Goal: Transaction & Acquisition: Purchase product/service

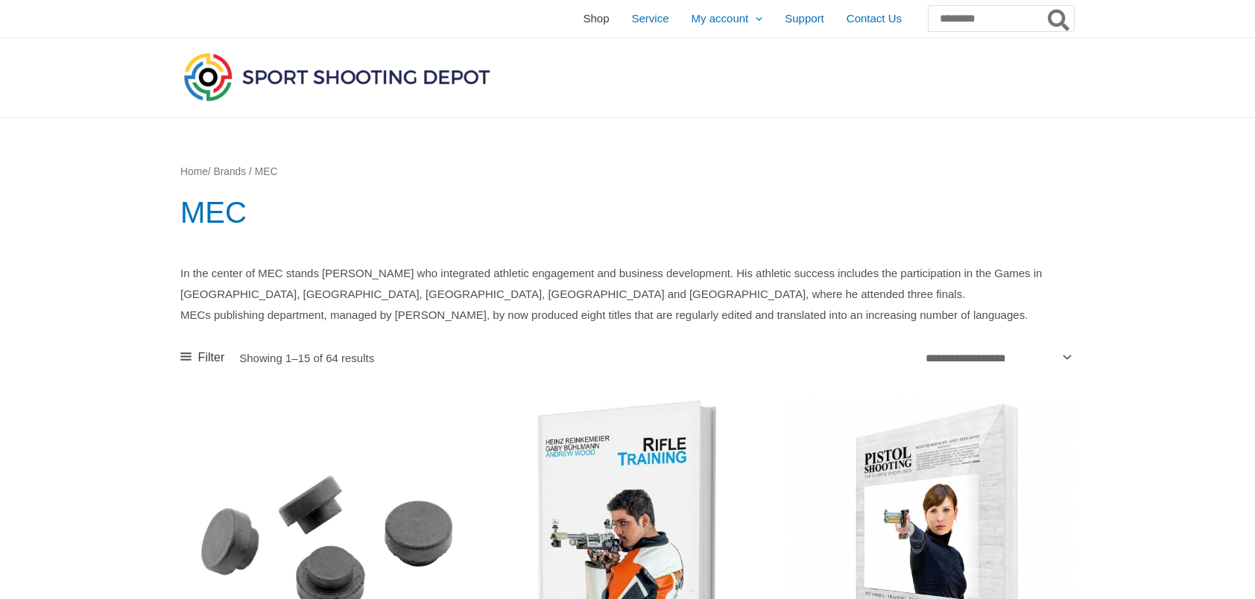
click at [583, 19] on span "Shop" at bounding box center [596, 18] width 26 height 37
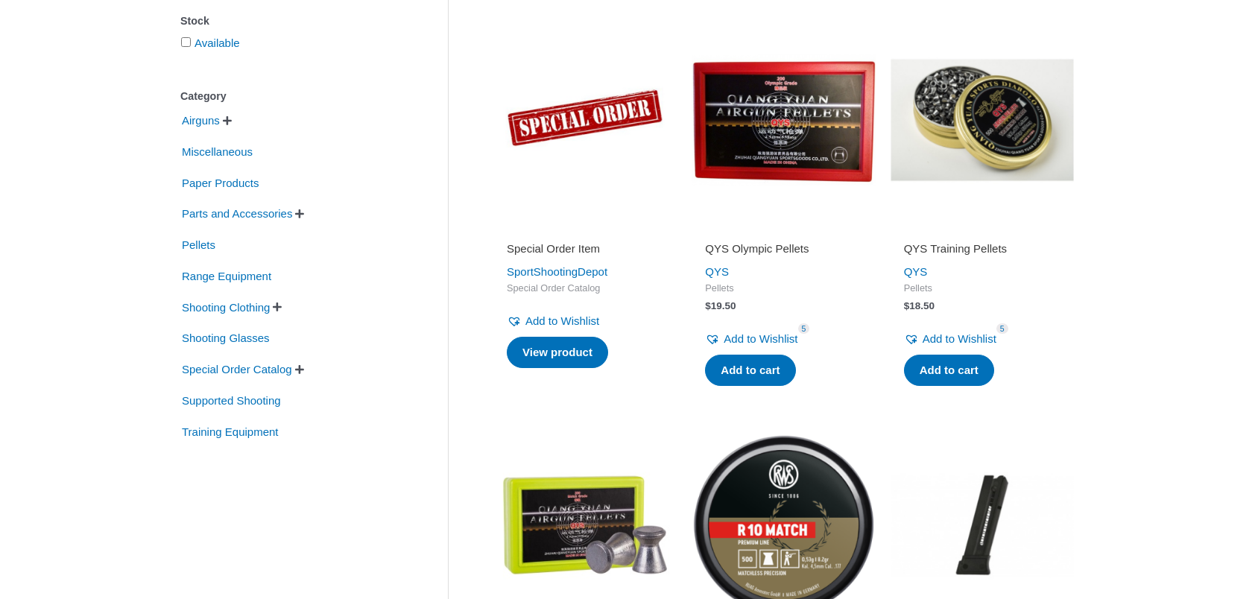
scroll to position [149, 0]
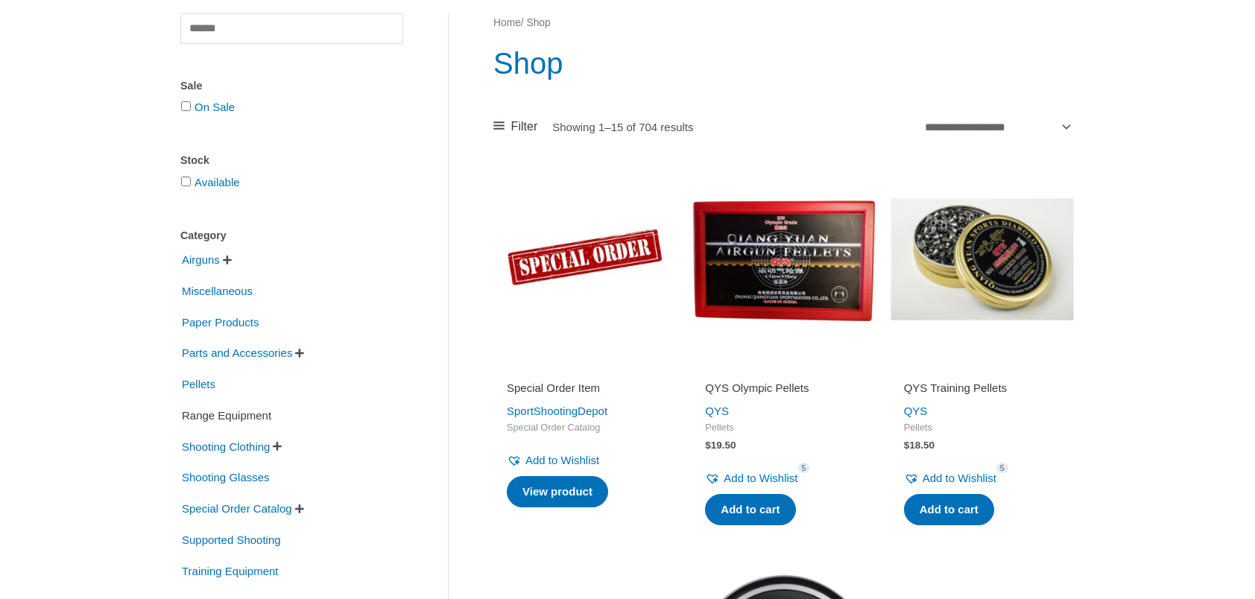
click at [246, 414] on span "Range Equipment" at bounding box center [226, 415] width 92 height 25
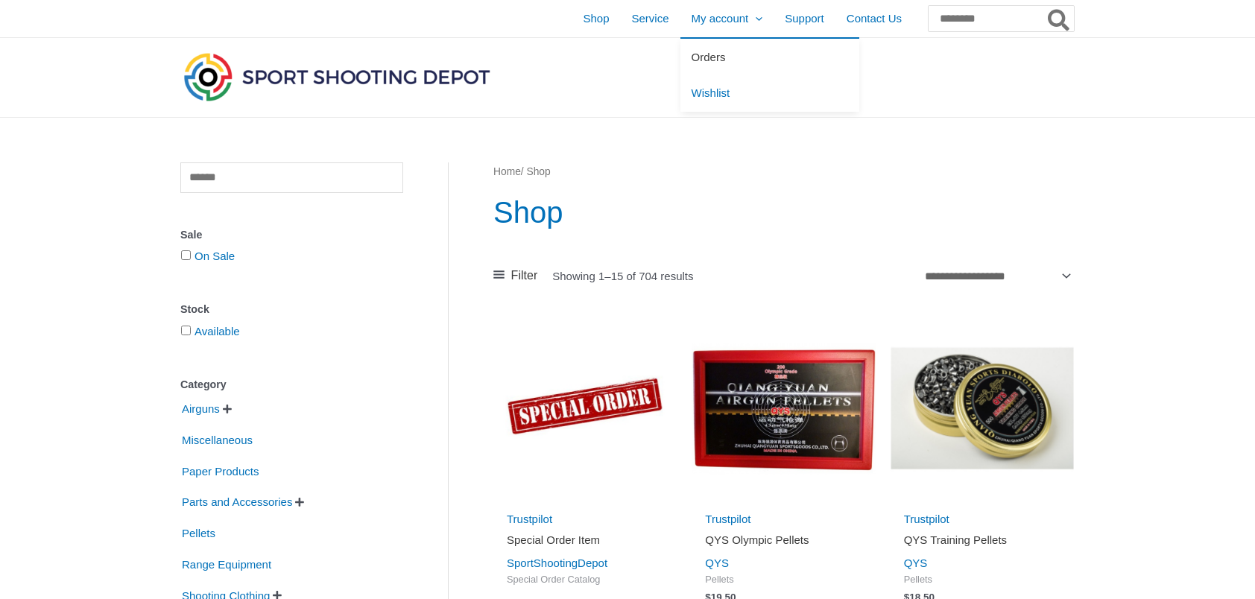
click at [692, 58] on span "Orders" at bounding box center [709, 57] width 34 height 13
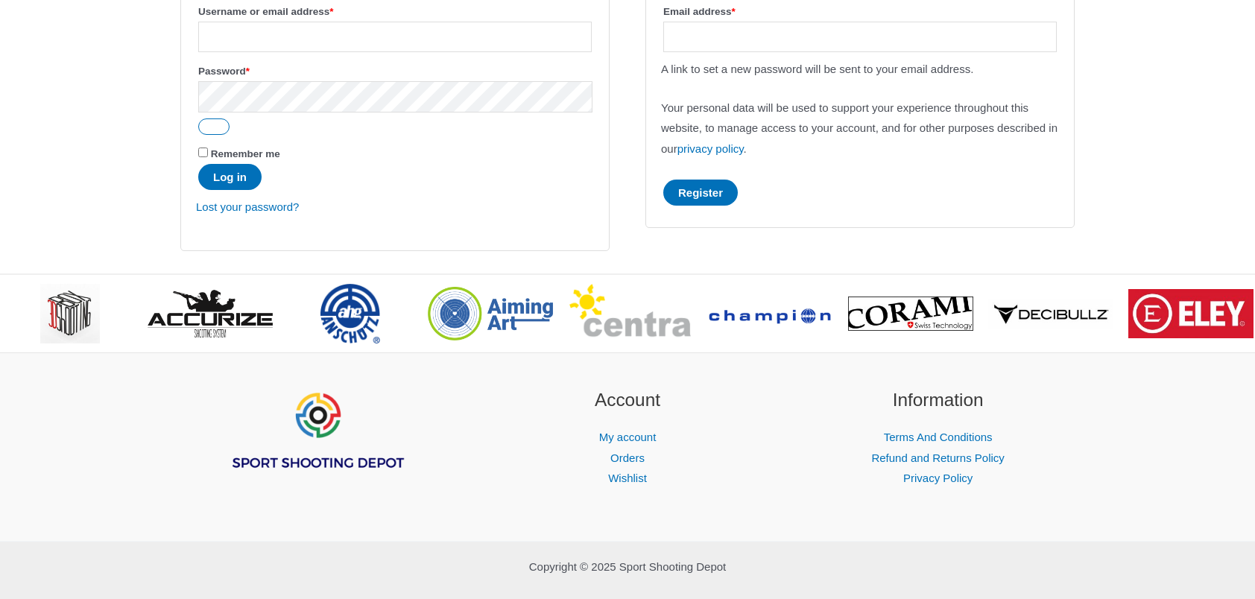
scroll to position [298, 0]
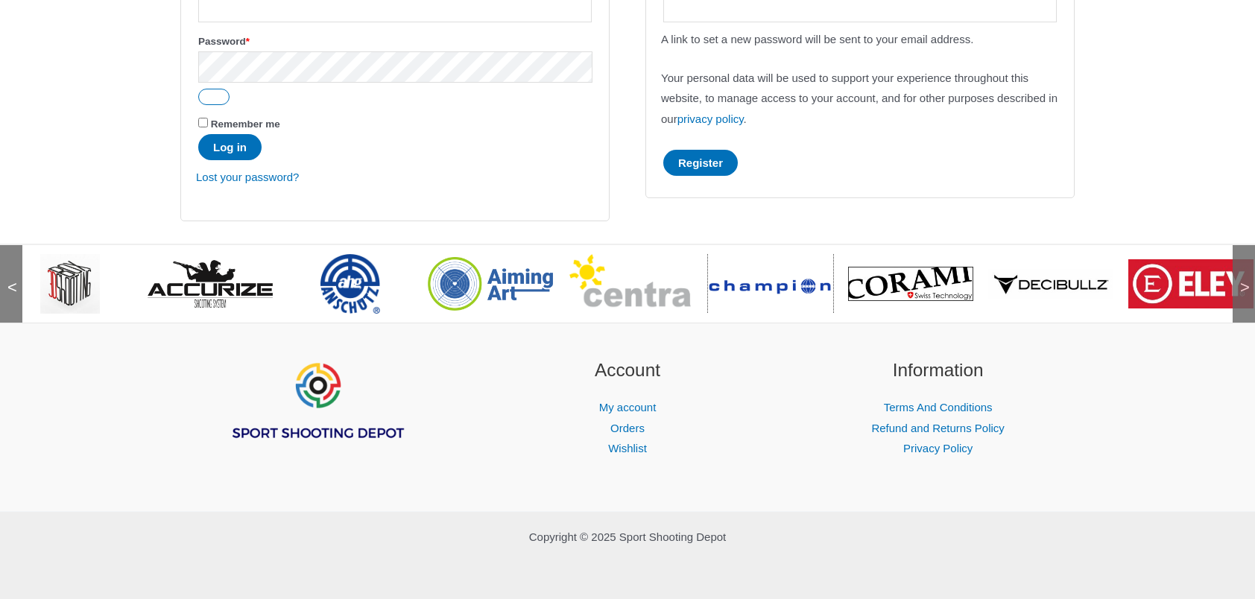
drag, startPoint x: 788, startPoint y: 289, endPoint x: 513, endPoint y: 274, distance: 276.1
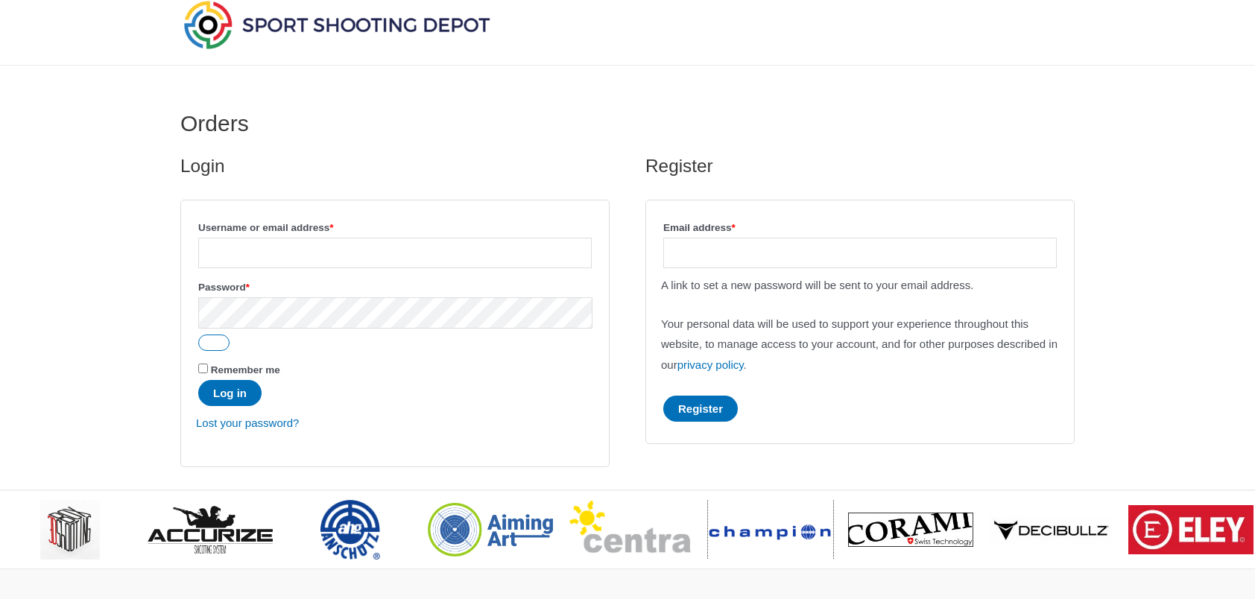
scroll to position [0, 0]
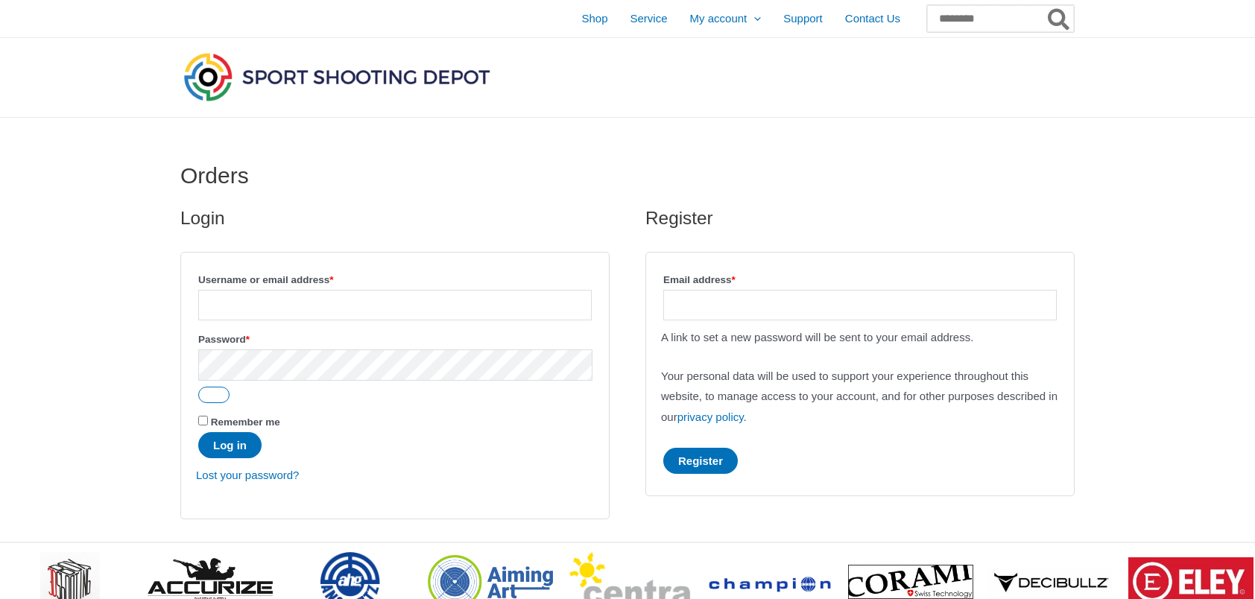
click at [927, 11] on input "Search for:" at bounding box center [1000, 18] width 147 height 27
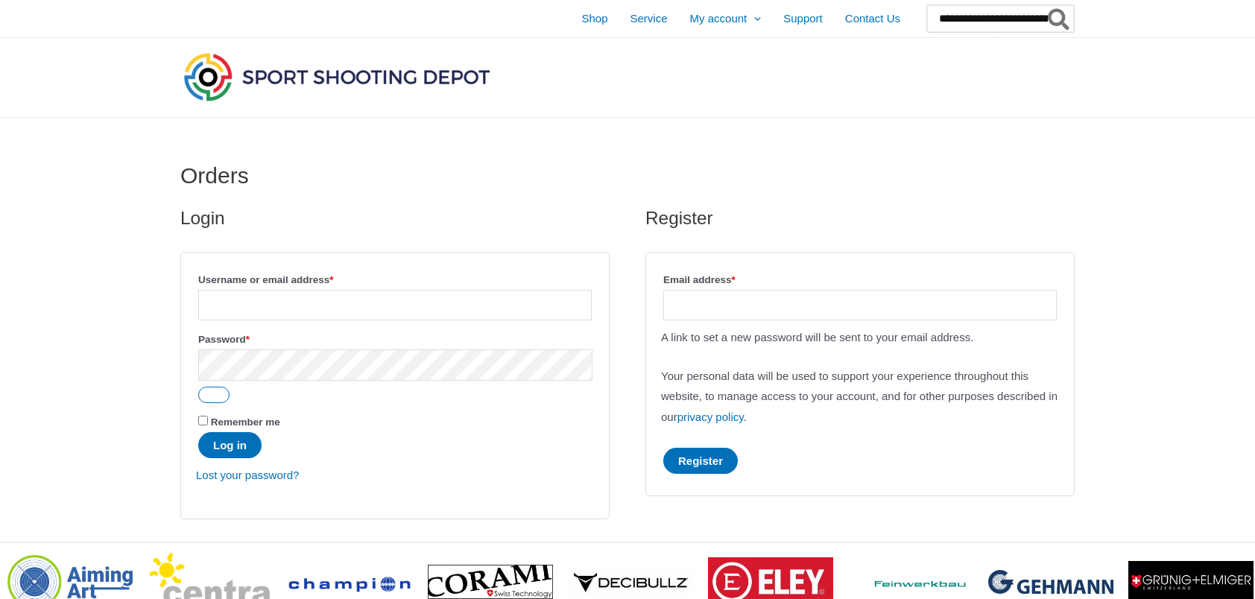
type input "**********"
click at [1045, 5] on button "Search" at bounding box center [1059, 18] width 29 height 27
click at [947, 101] on span "Premium Open Glove (SAUER)" at bounding box center [1001, 97] width 108 height 22
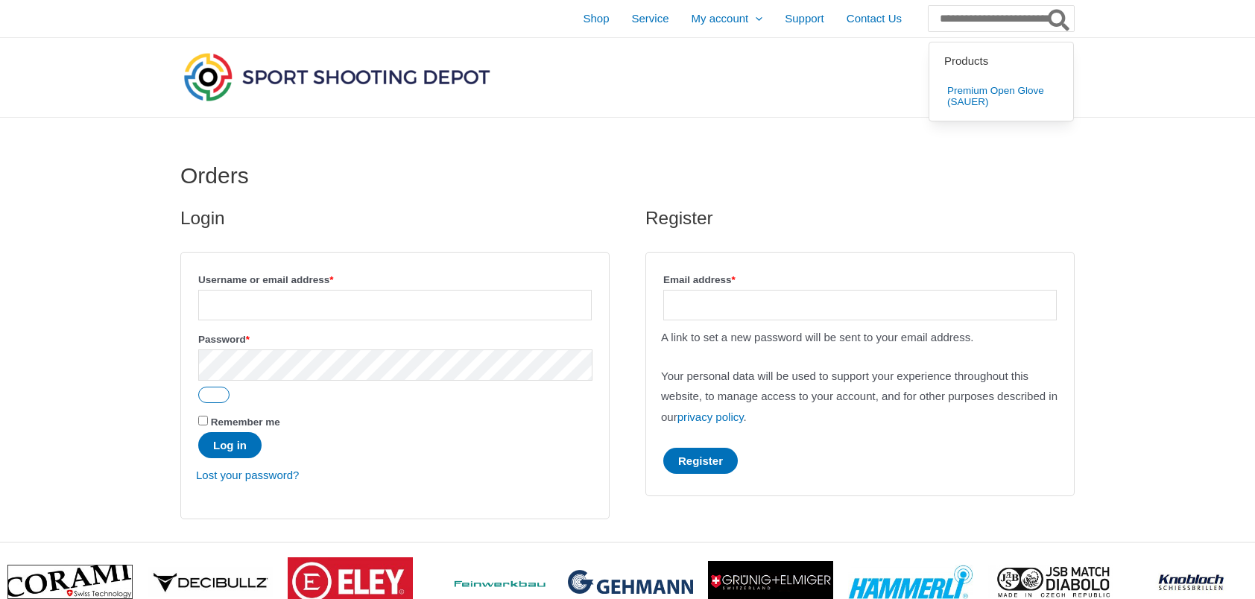
click at [1055, 21] on icon "Search" at bounding box center [1059, 20] width 22 height 24
